Goal: Task Accomplishment & Management: Manage account settings

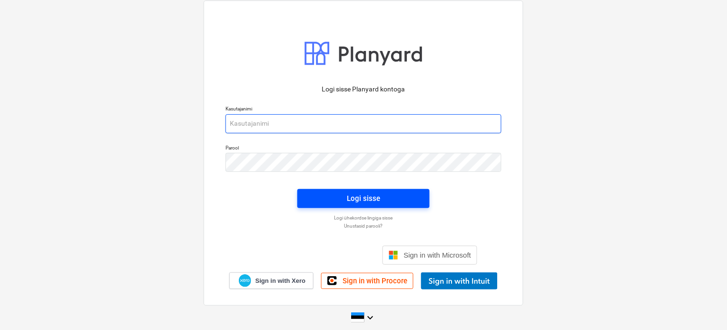
type input "[EMAIL_ADDRESS][DOMAIN_NAME]"
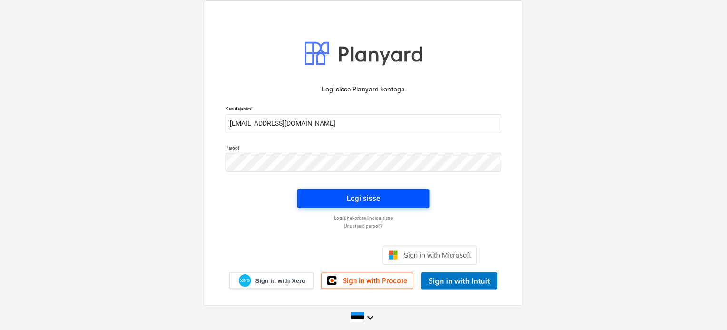
click at [356, 202] on div "Logi sisse" at bounding box center [363, 198] width 33 height 12
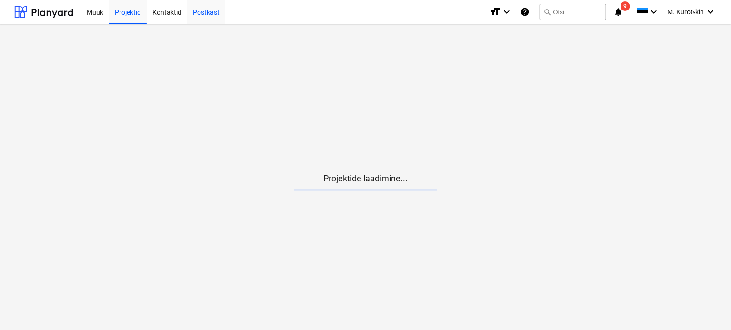
click at [217, 20] on div "Postkast" at bounding box center [206, 12] width 38 height 24
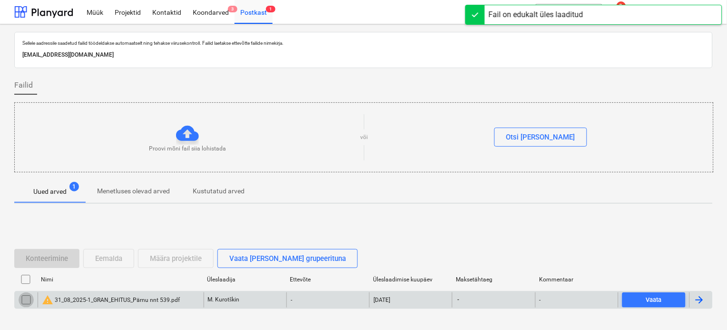
click at [21, 303] on input "checkbox" at bounding box center [26, 299] width 15 height 15
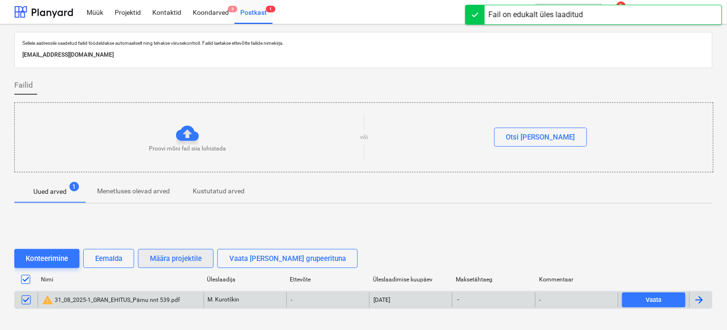
click at [168, 262] on div "Määra projektile" at bounding box center [176, 258] width 52 height 12
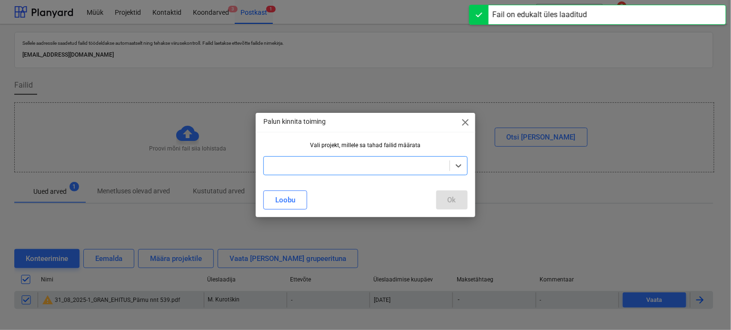
click at [321, 165] on div at bounding box center [356, 166] width 176 height 10
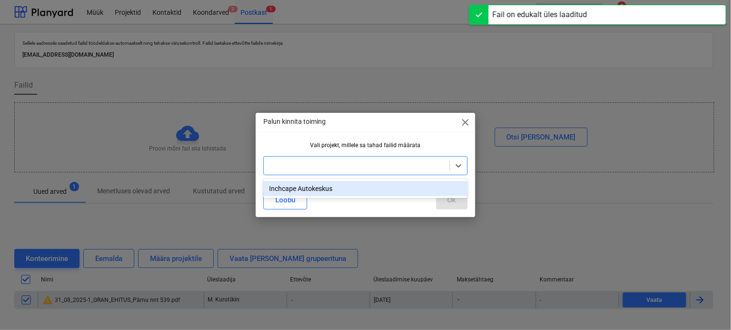
click at [316, 188] on div "Inchcape Autokeskus" at bounding box center [365, 188] width 204 height 15
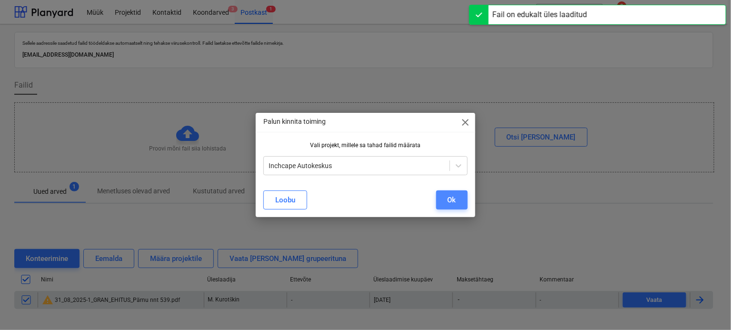
click at [451, 206] on div "Ok" at bounding box center [451, 200] width 9 height 12
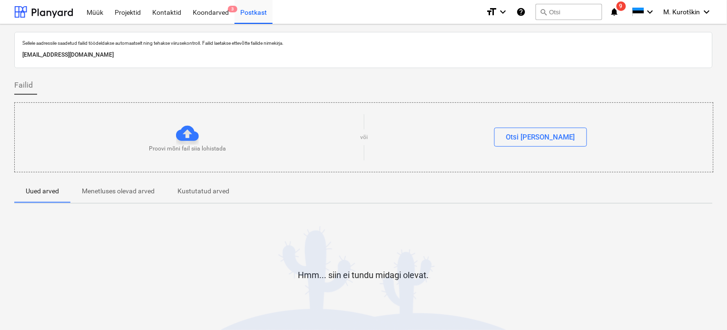
click at [610, 83] on div "Failid" at bounding box center [363, 85] width 699 height 19
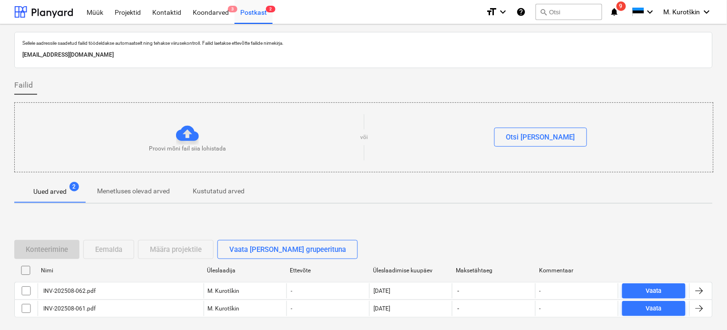
click at [398, 89] on div "Failid" at bounding box center [363, 85] width 699 height 19
click at [25, 271] on input "checkbox" at bounding box center [25, 270] width 15 height 15
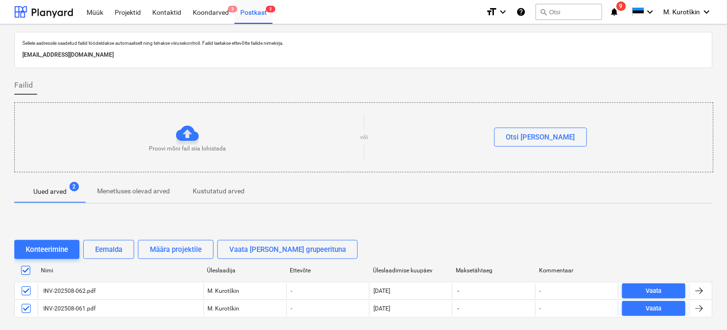
scroll to position [39, 0]
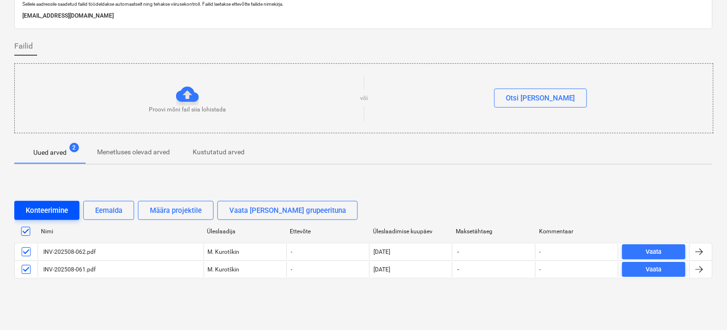
click at [62, 212] on div "Konteerimine" at bounding box center [47, 210] width 42 height 12
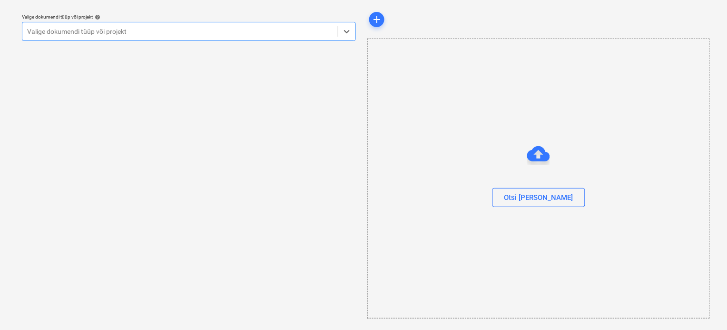
scroll to position [26, 0]
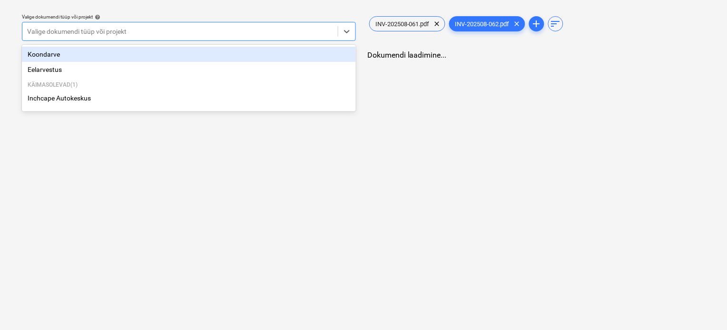
click at [239, 39] on div "Valige dokumendi tüüp või projekt" at bounding box center [189, 31] width 334 height 19
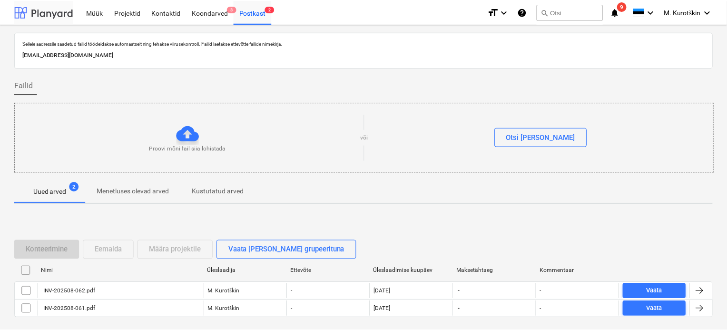
scroll to position [39, 0]
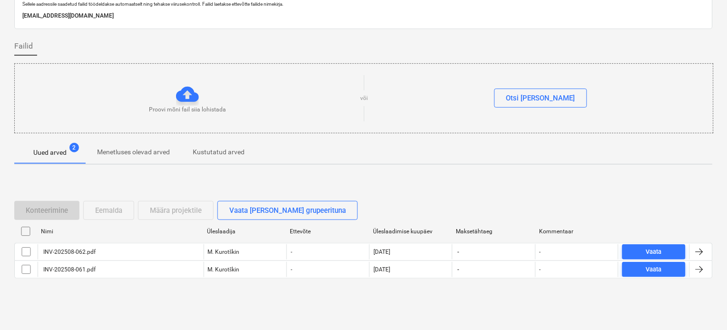
click at [13, 235] on div "Sellele aadressile saadetud failid töödeldakse automaatselt ning tehakse viirus…" at bounding box center [363, 157] width 727 height 345
click at [29, 227] on input "checkbox" at bounding box center [25, 231] width 15 height 15
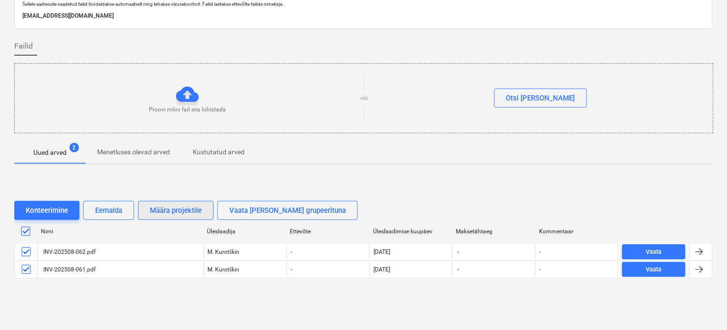
click at [172, 216] on div "Määra projektile" at bounding box center [176, 210] width 52 height 12
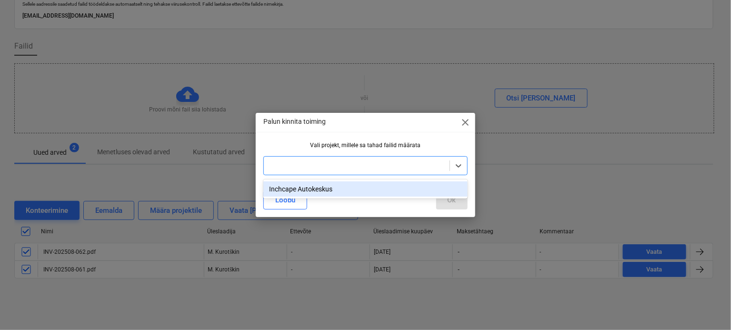
click at [289, 162] on div at bounding box center [356, 166] width 176 height 10
click at [287, 184] on div "Inchcape Autokeskus" at bounding box center [365, 188] width 204 height 15
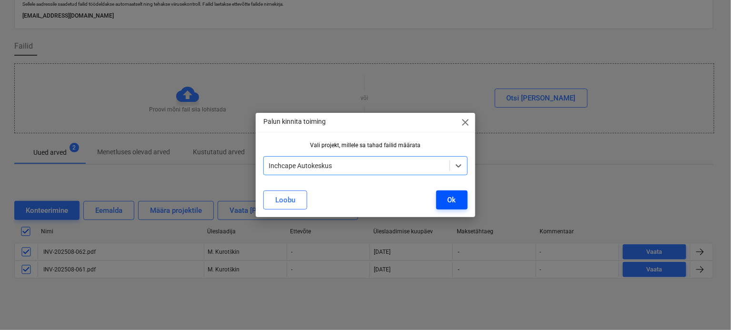
click at [457, 207] on button "Ok" at bounding box center [451, 199] width 31 height 19
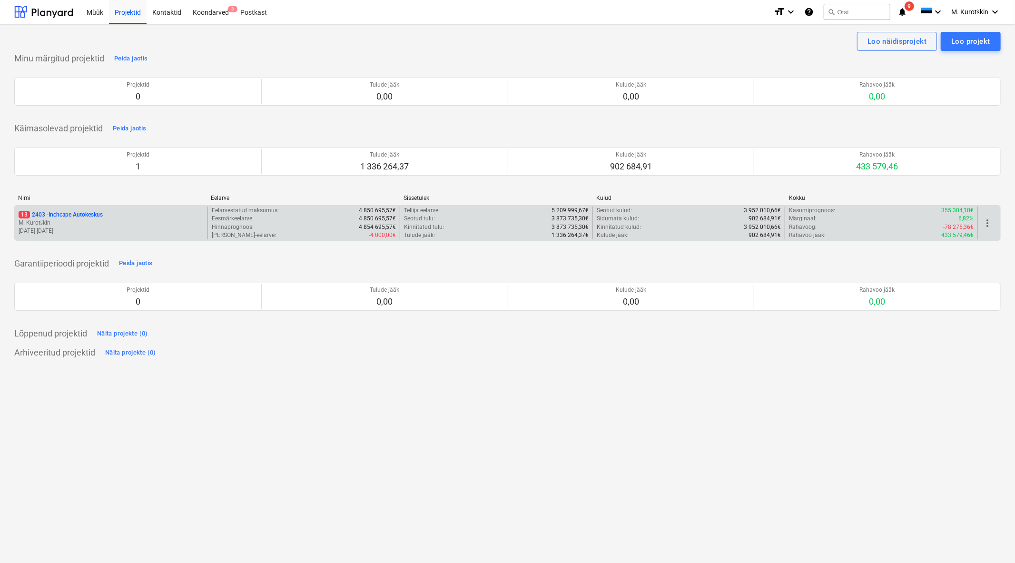
click at [75, 220] on p "M. Kurotškin" at bounding box center [111, 223] width 185 height 8
